Goal: Contribute content: Add original content to the website for others to see

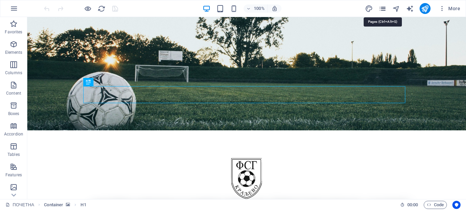
click at [381, 10] on icon "pages" at bounding box center [383, 9] width 8 height 8
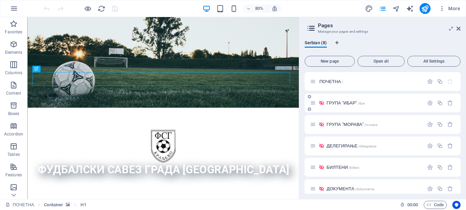
click at [334, 102] on span "ГРУПА "ИБАР" /ibar" at bounding box center [345, 103] width 38 height 5
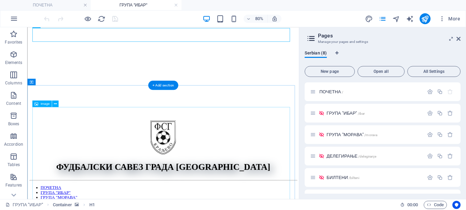
scroll to position [68, 0]
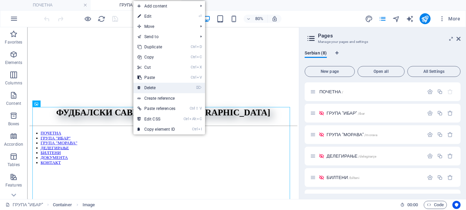
click at [150, 87] on link "⌦ Delete" at bounding box center [156, 88] width 46 height 10
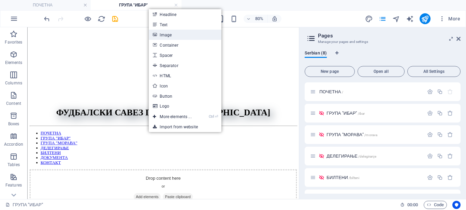
click at [165, 34] on link "Image" at bounding box center [185, 35] width 72 height 10
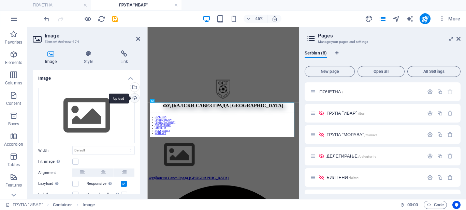
click at [133, 96] on div "Upload" at bounding box center [134, 99] width 10 height 10
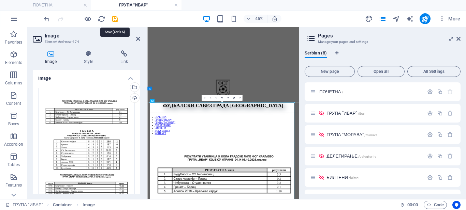
drag, startPoint x: 117, startPoint y: 18, endPoint x: 121, endPoint y: 20, distance: 4.8
click at [117, 18] on icon "save" at bounding box center [115, 19] width 8 height 8
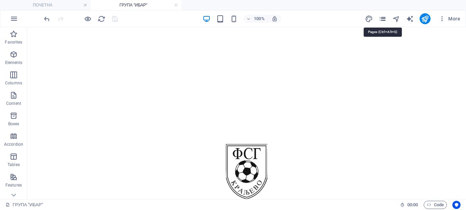
click at [381, 17] on icon "pages" at bounding box center [383, 19] width 8 height 8
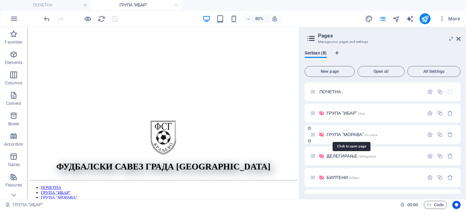
click at [342, 134] on span "ГРУПА "МОРАВА" /morava" at bounding box center [351, 134] width 51 height 5
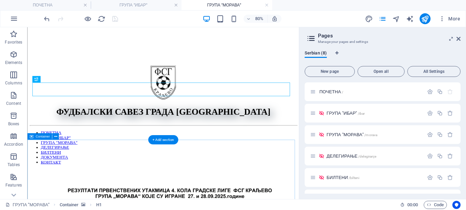
scroll to position [136, 0]
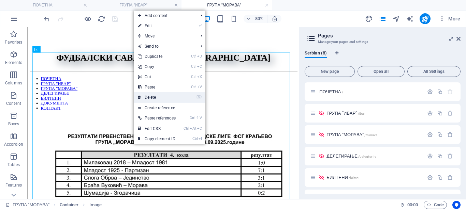
click at [150, 98] on link "⌦ Delete" at bounding box center [157, 97] width 46 height 10
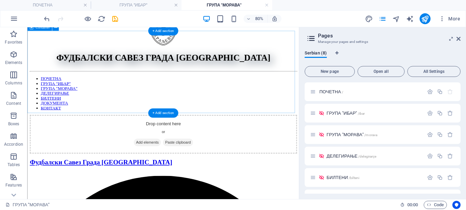
click at [176, 167] on span "Add elements" at bounding box center [177, 172] width 34 height 10
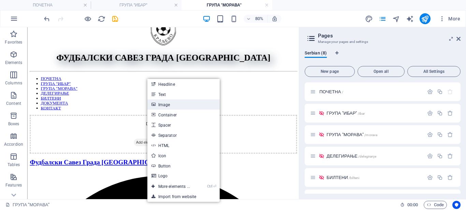
click at [161, 105] on link "Image" at bounding box center [183, 105] width 72 height 10
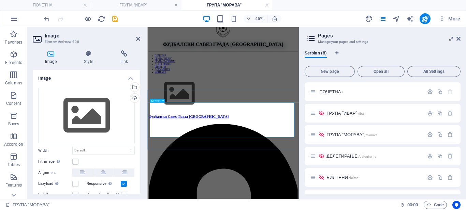
scroll to position [0, 0]
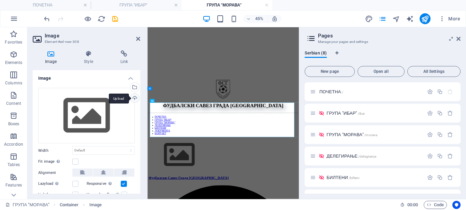
click at [135, 101] on div "Upload" at bounding box center [134, 99] width 10 height 10
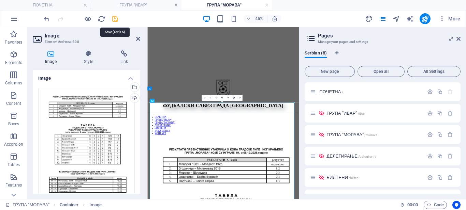
drag, startPoint x: 114, startPoint y: 18, endPoint x: 126, endPoint y: 19, distance: 11.6
click at [114, 18] on icon "save" at bounding box center [115, 19] width 8 height 8
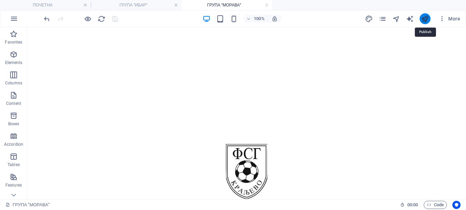
click at [426, 20] on icon "publish" at bounding box center [425, 19] width 8 height 8
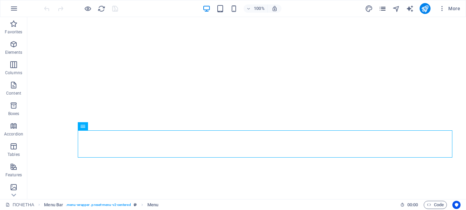
click at [384, 11] on icon "pages" at bounding box center [383, 9] width 8 height 8
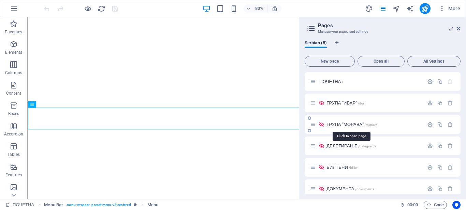
click at [331, 127] on span "ГРУПА "МОРАВА" /morava" at bounding box center [351, 124] width 51 height 5
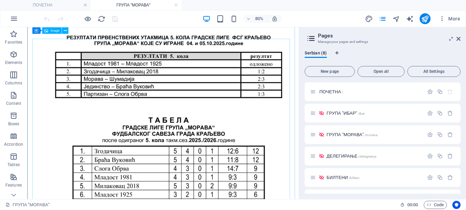
scroll to position [136, 0]
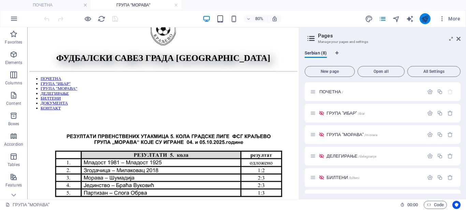
click at [425, 23] on button "publish" at bounding box center [425, 18] width 11 height 11
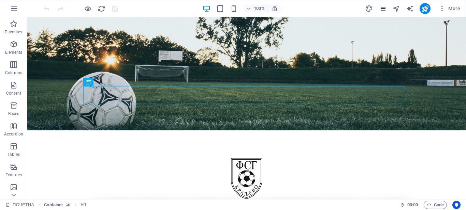
click at [383, 8] on icon "pages" at bounding box center [383, 9] width 8 height 8
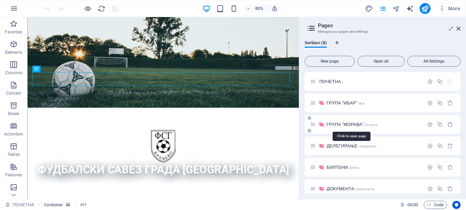
click at [326, 122] on span "ГРУПА "МОРАВА" /morava" at bounding box center [351, 124] width 51 height 5
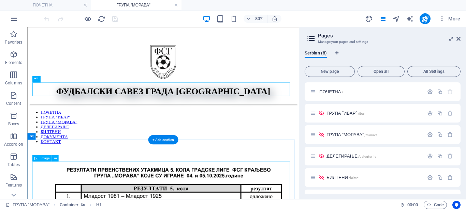
scroll to position [205, 0]
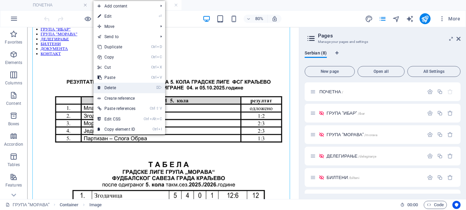
click at [111, 88] on link "⌦ Delete" at bounding box center [116, 88] width 46 height 10
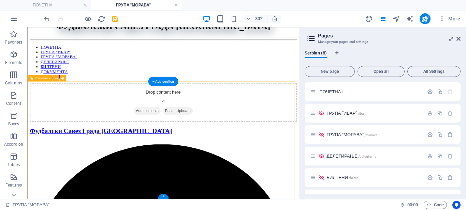
scroll to position [108, 0]
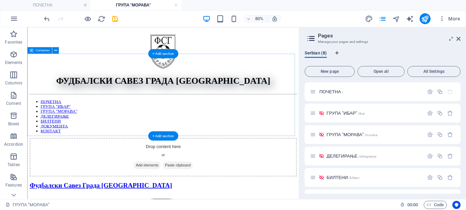
click at [174, 195] on span "Add elements" at bounding box center [177, 200] width 34 height 10
click at [169, 195] on span "Add elements" at bounding box center [177, 200] width 34 height 10
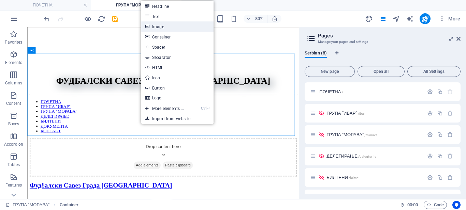
click at [161, 26] on link "Image" at bounding box center [177, 26] width 72 height 10
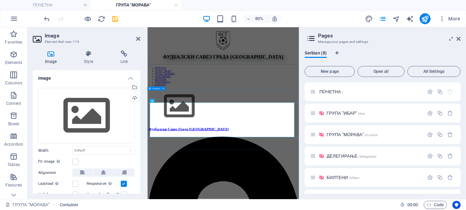
scroll to position [0, 0]
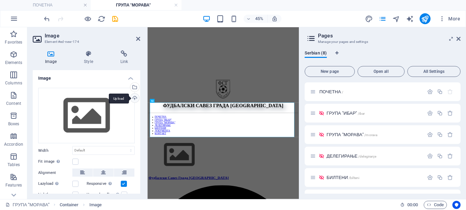
click at [134, 97] on div "Upload" at bounding box center [134, 99] width 10 height 10
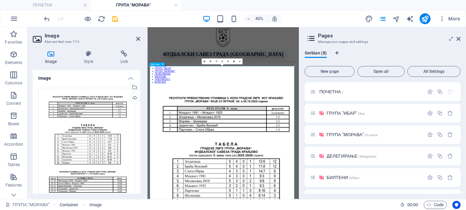
scroll to position [136, 0]
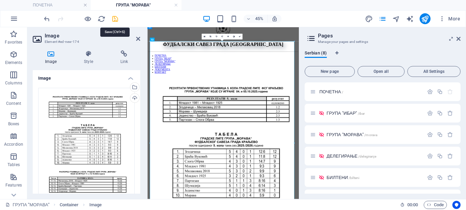
click at [115, 17] on icon "save" at bounding box center [115, 19] width 8 height 8
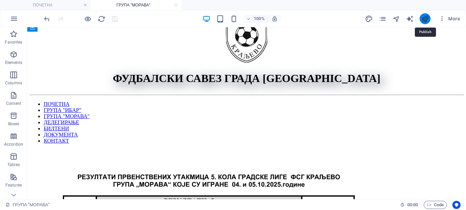
click at [425, 18] on icon "publish" at bounding box center [425, 19] width 8 height 8
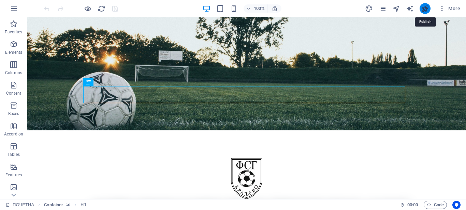
click at [422, 5] on icon "publish" at bounding box center [425, 9] width 8 height 8
click at [380, 8] on icon "pages" at bounding box center [383, 9] width 8 height 8
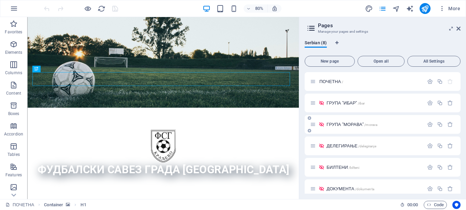
click at [341, 126] on span "ГРУПА "МОРАВА" /morava" at bounding box center [351, 124] width 51 height 5
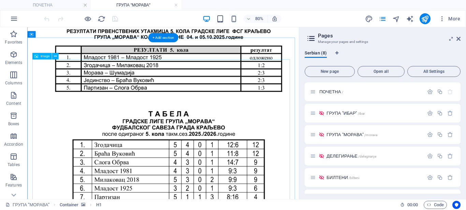
scroll to position [273, 0]
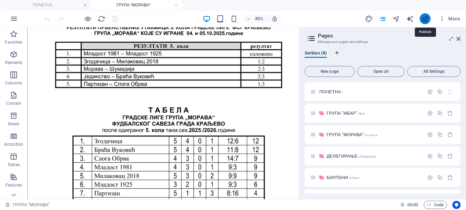
click at [422, 19] on icon "publish" at bounding box center [425, 19] width 8 height 8
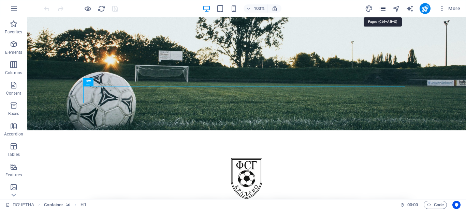
click at [386, 6] on icon "pages" at bounding box center [383, 9] width 8 height 8
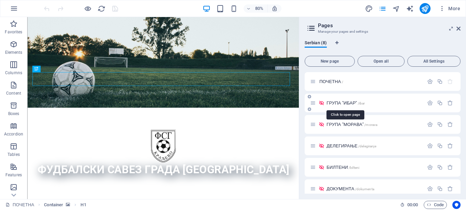
click at [341, 103] on span "ГРУПА "ИБАР" /ibar" at bounding box center [345, 103] width 38 height 5
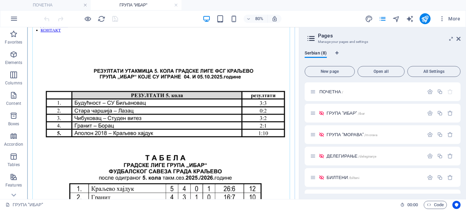
scroll to position [273, 0]
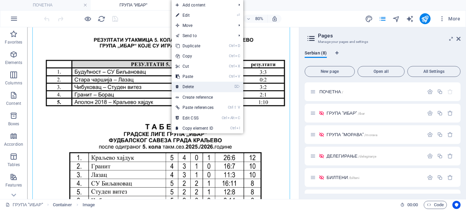
click at [187, 88] on link "⌦ Delete" at bounding box center [195, 87] width 46 height 10
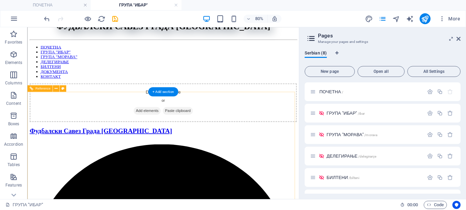
scroll to position [108, 0]
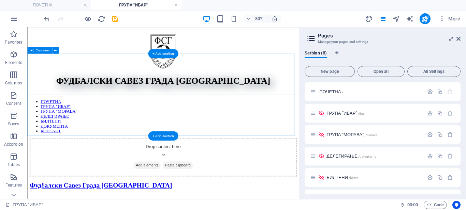
click at [170, 195] on span "Add elements" at bounding box center [177, 200] width 34 height 10
click at [180, 195] on span "Add elements" at bounding box center [177, 200] width 34 height 10
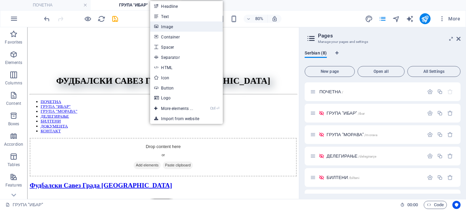
drag, startPoint x: 166, startPoint y: 25, endPoint x: 15, endPoint y: 121, distance: 178.9
click at [166, 25] on link "Image" at bounding box center [186, 26] width 72 height 10
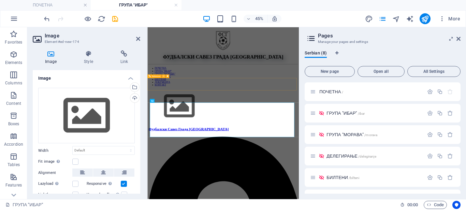
scroll to position [0, 0]
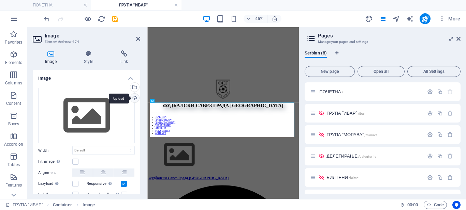
click at [136, 97] on div "Upload" at bounding box center [134, 99] width 10 height 10
click at [134, 94] on div "Upload" at bounding box center [134, 99] width 10 height 10
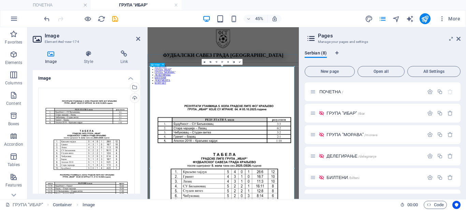
scroll to position [136, 0]
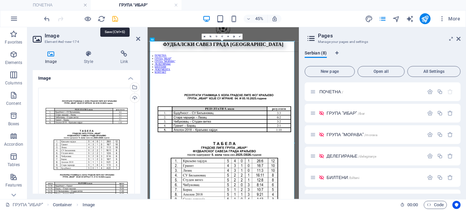
click at [116, 21] on icon "save" at bounding box center [115, 19] width 8 height 8
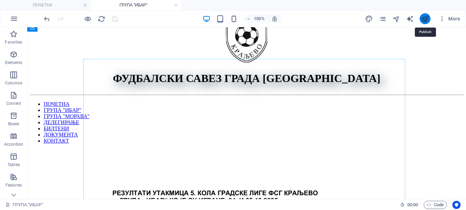
click at [424, 18] on icon "publish" at bounding box center [425, 19] width 8 height 8
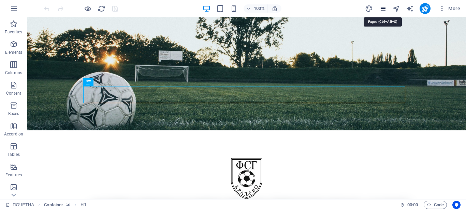
click at [382, 8] on icon "pages" at bounding box center [383, 9] width 8 height 8
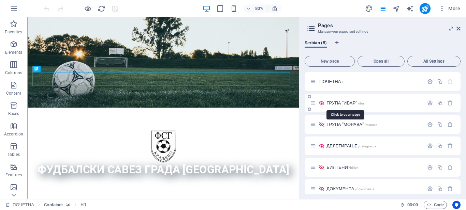
click at [339, 101] on span "ГРУПА "ИБАР" /ibar" at bounding box center [345, 103] width 38 height 5
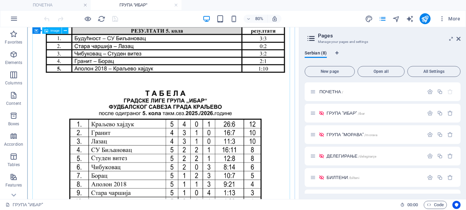
scroll to position [341, 0]
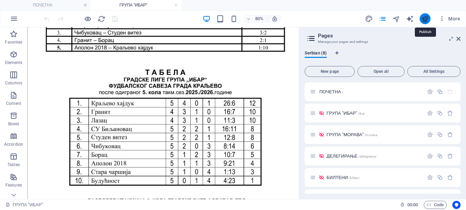
click at [423, 16] on icon "publish" at bounding box center [425, 19] width 8 height 8
